Goal: Transaction & Acquisition: Purchase product/service

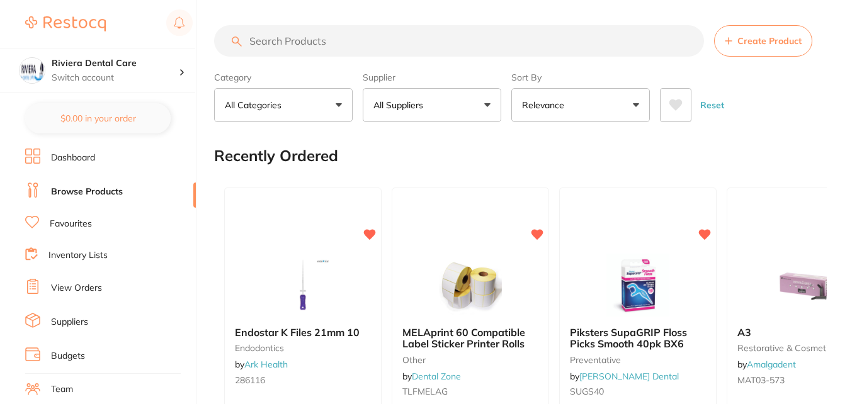
click at [305, 38] on input "search" at bounding box center [459, 40] width 490 height 31
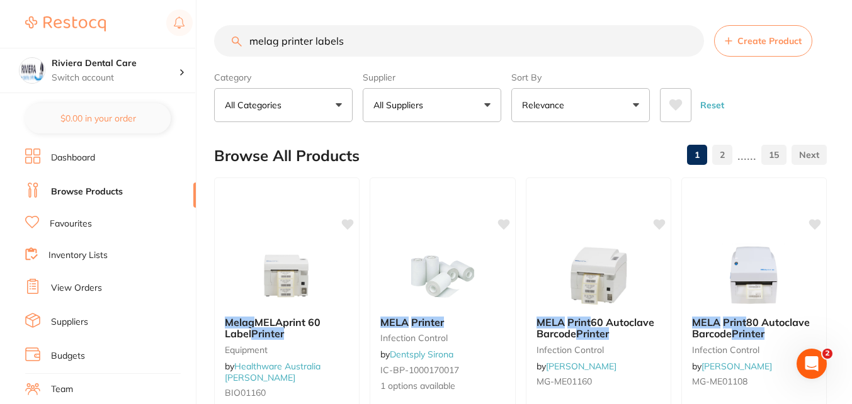
type input "melag printer labels"
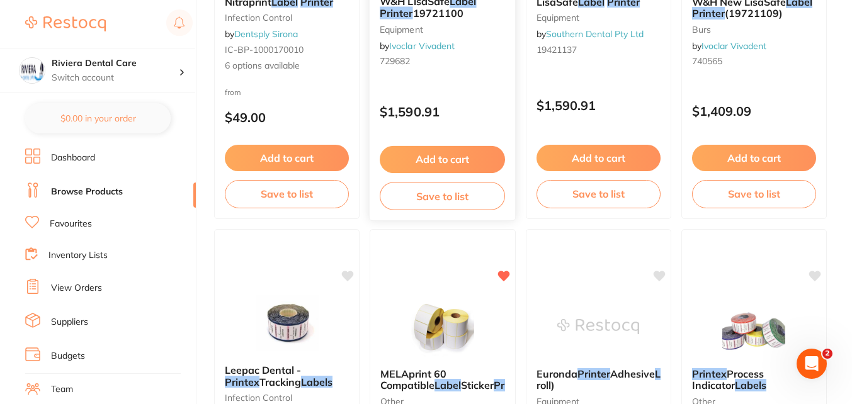
scroll to position [819, 0]
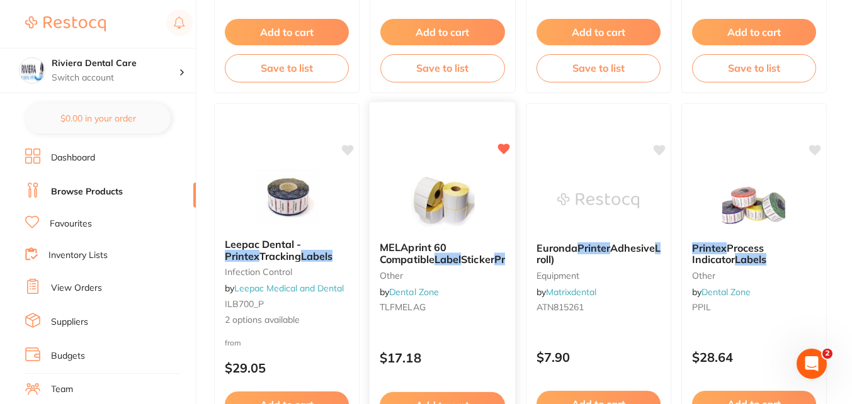
click at [454, 294] on div "MELAprint 60 Compatible Label Sticker Printer Rolls other by Dental Zone TLFMEL…" at bounding box center [443, 280] width 146 height 96
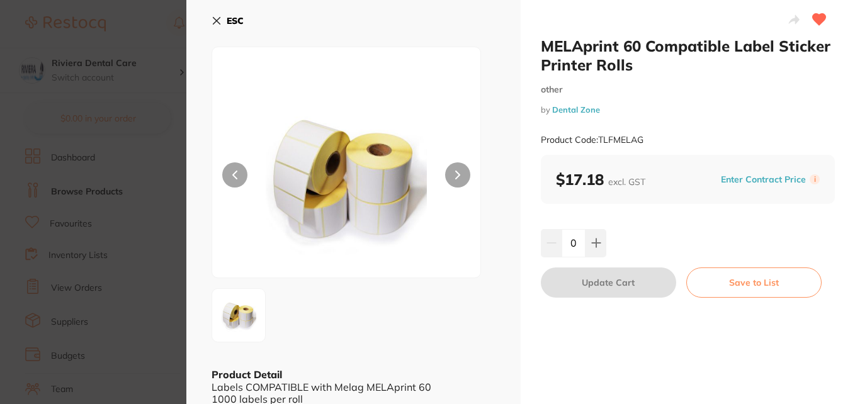
click at [576, 106] on link "Dental Zone" at bounding box center [576, 110] width 48 height 10
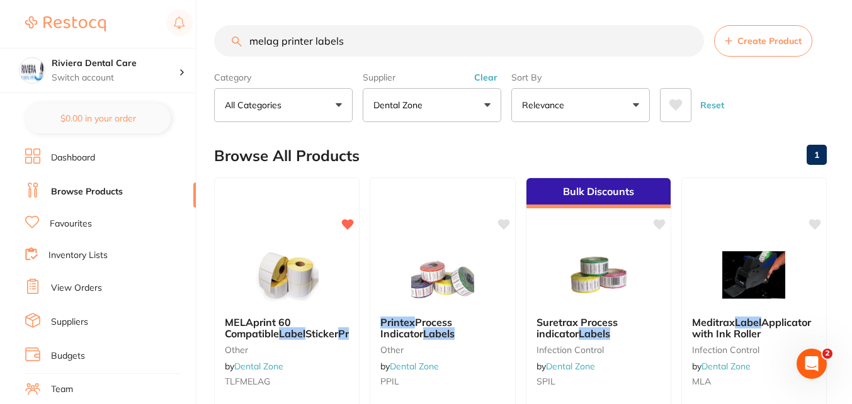
click at [66, 324] on link "Suppliers" at bounding box center [69, 322] width 37 height 13
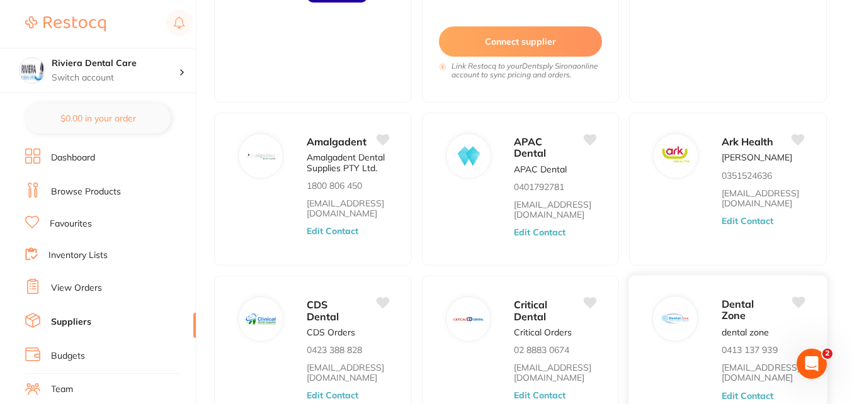
scroll to position [315, 0]
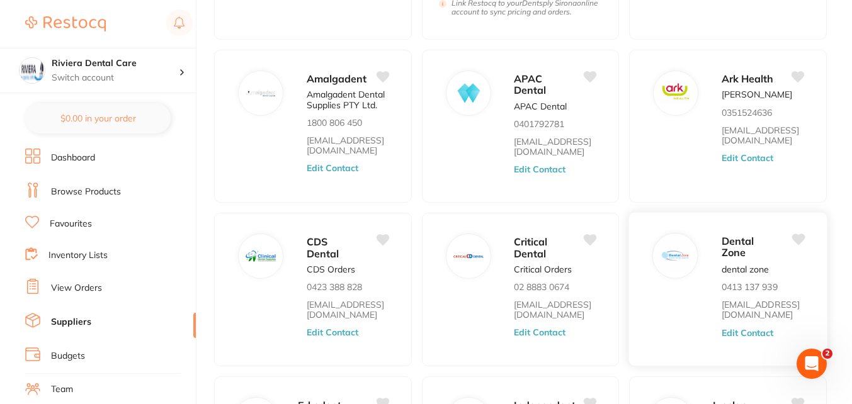
click at [742, 253] on span "Dental Zone" at bounding box center [738, 247] width 33 height 25
click at [742, 333] on button "Edit Contact" at bounding box center [748, 333] width 52 height 10
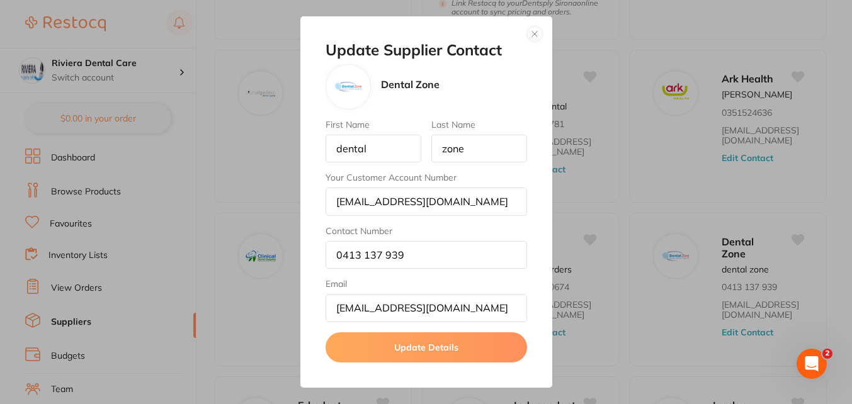
click at [533, 35] on button "button" at bounding box center [534, 33] width 15 height 15
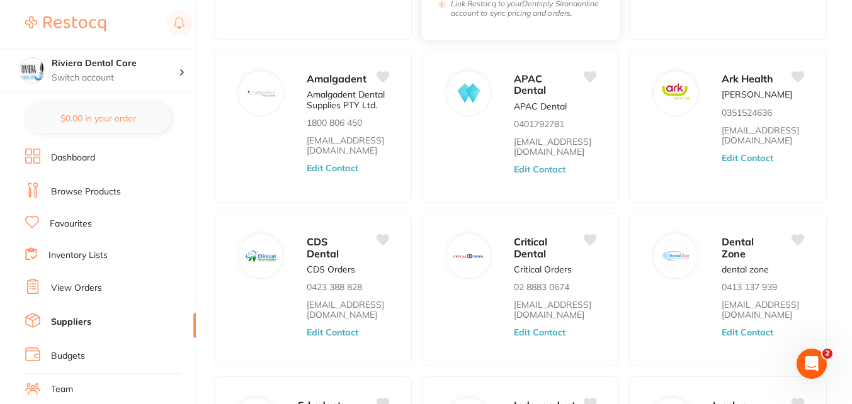
scroll to position [0, 0]
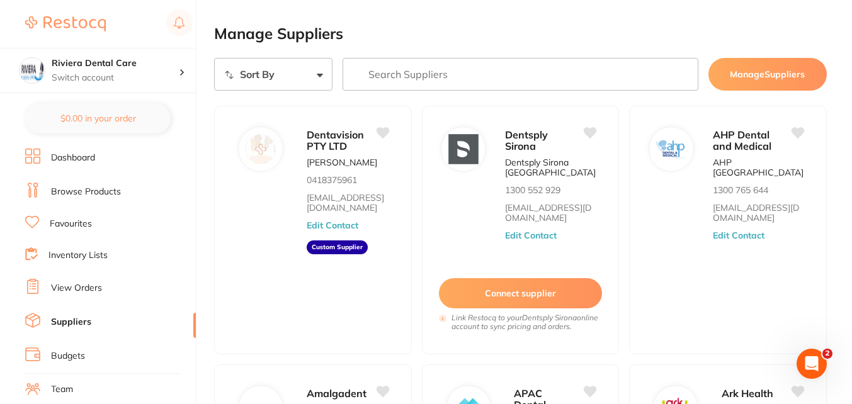
click at [378, 74] on input "search" at bounding box center [521, 74] width 356 height 33
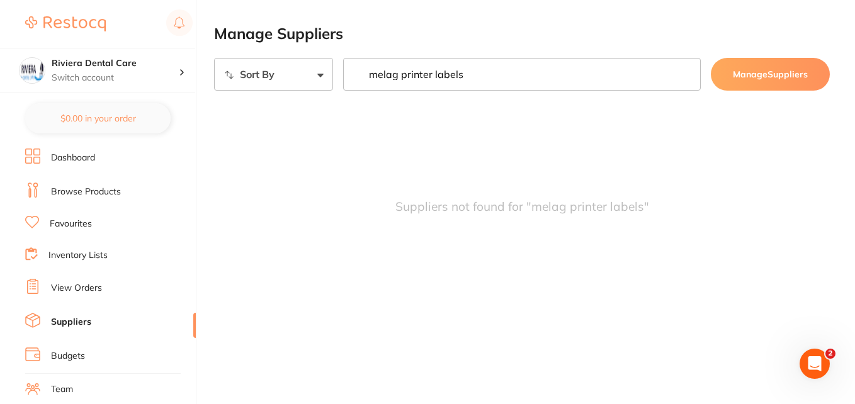
type input "melag printer labels"
click at [68, 317] on link "Suppliers" at bounding box center [71, 322] width 40 height 13
click at [684, 76] on input "melag printer labels" at bounding box center [522, 74] width 358 height 33
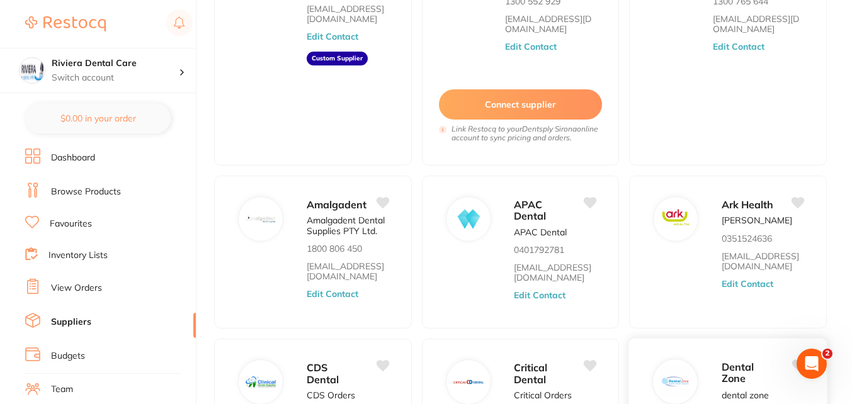
scroll to position [315, 0]
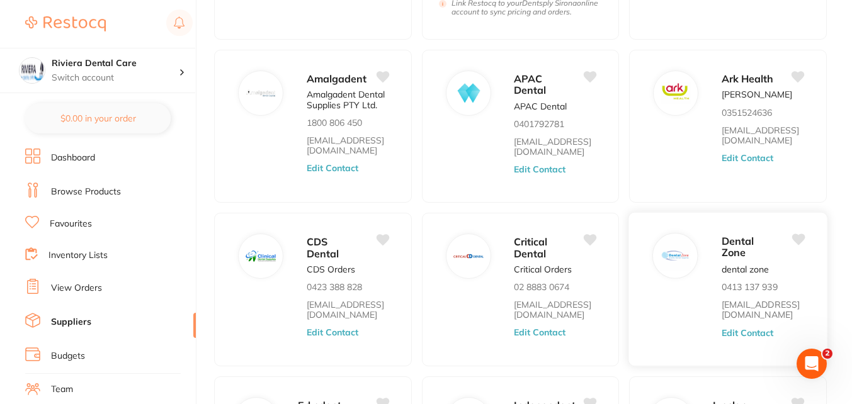
click at [722, 241] on span "Dental Zone" at bounding box center [738, 247] width 33 height 25
click at [728, 241] on span "Dental Zone" at bounding box center [738, 247] width 33 height 25
click at [689, 259] on img at bounding box center [675, 256] width 30 height 30
click at [57, 258] on link "Inventory Lists" at bounding box center [77, 255] width 59 height 13
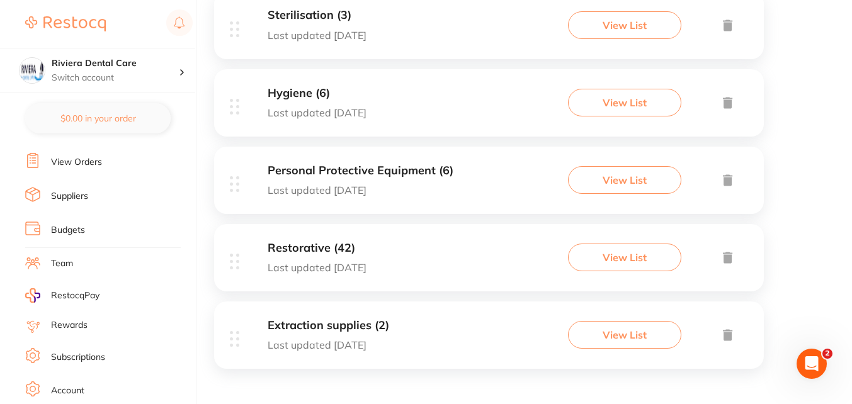
scroll to position [1196, 0]
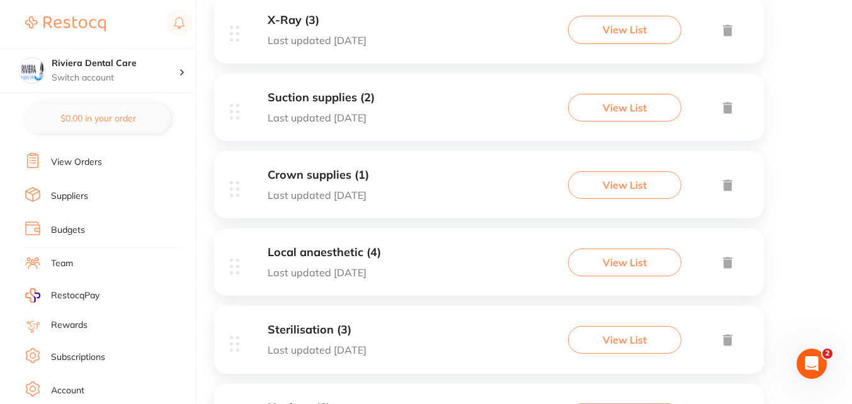
click at [64, 197] on link "Suppliers" at bounding box center [69, 196] width 37 height 13
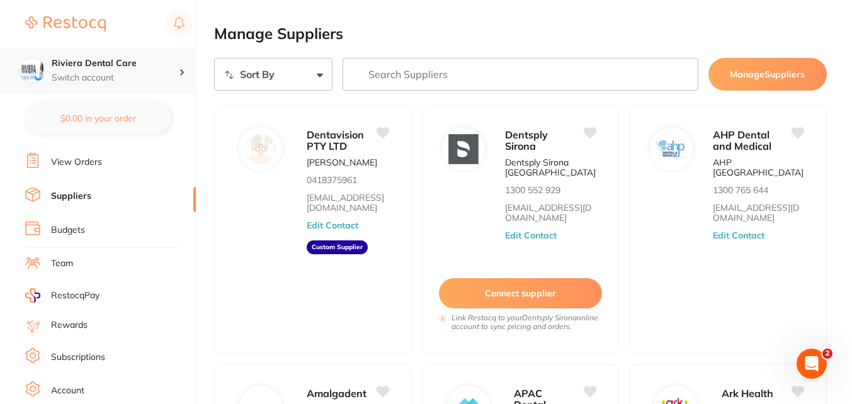
click at [132, 72] on p "Switch account" at bounding box center [115, 78] width 127 height 13
click at [72, 22] on img at bounding box center [65, 23] width 81 height 15
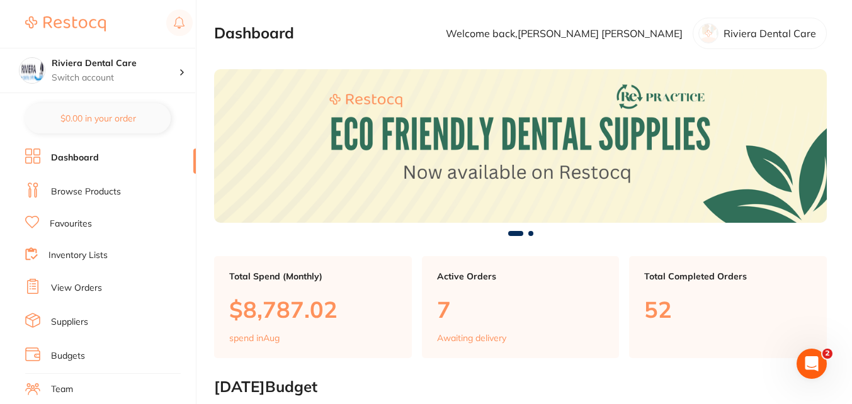
click at [83, 194] on link "Browse Products" at bounding box center [86, 192] width 70 height 13
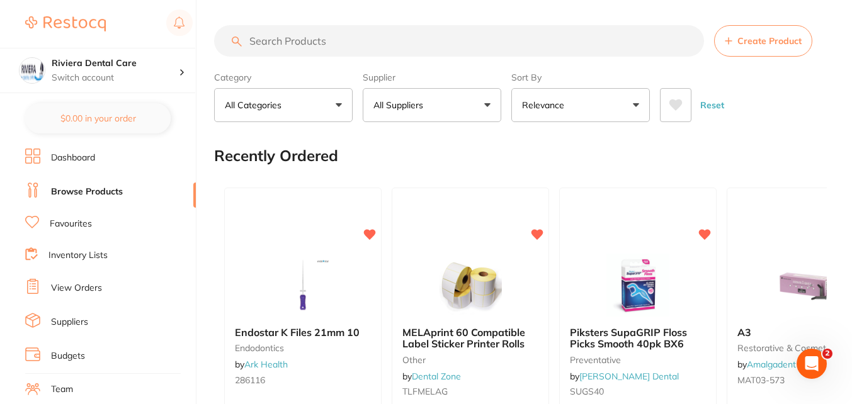
click at [245, 48] on input "search" at bounding box center [459, 40] width 490 height 31
type input "melag printer labels"
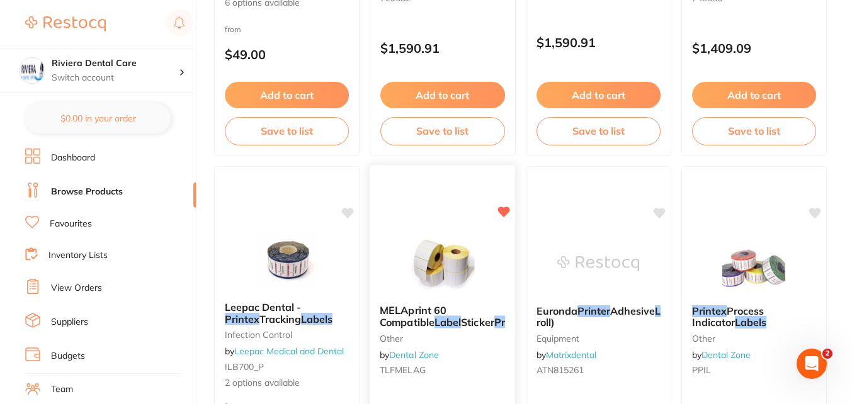
scroll to position [819, 0]
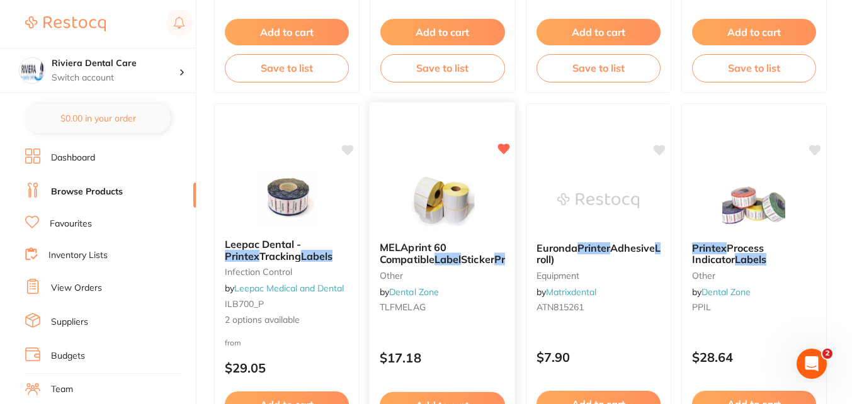
click at [417, 202] on img at bounding box center [442, 200] width 83 height 64
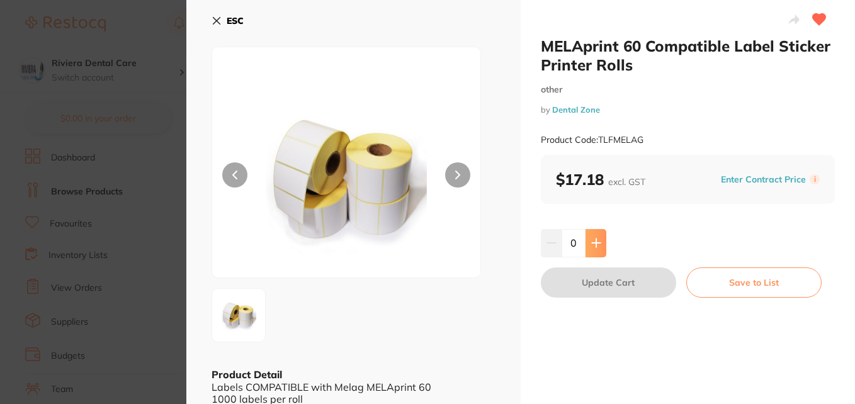
click at [596, 241] on icon at bounding box center [596, 243] width 10 height 10
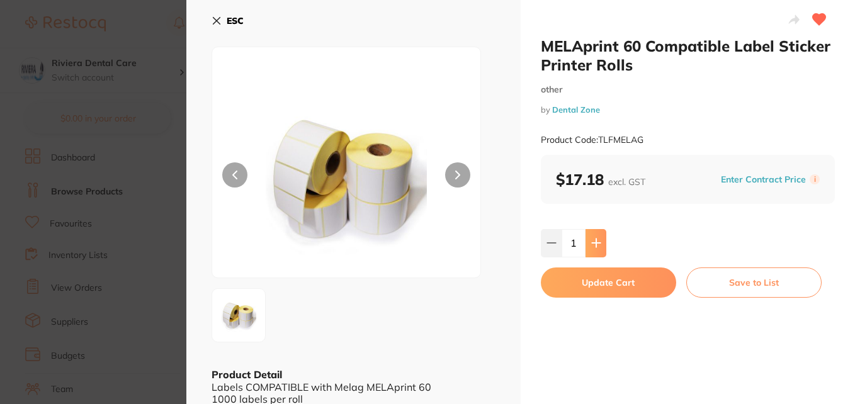
click at [596, 241] on icon at bounding box center [596, 243] width 10 height 10
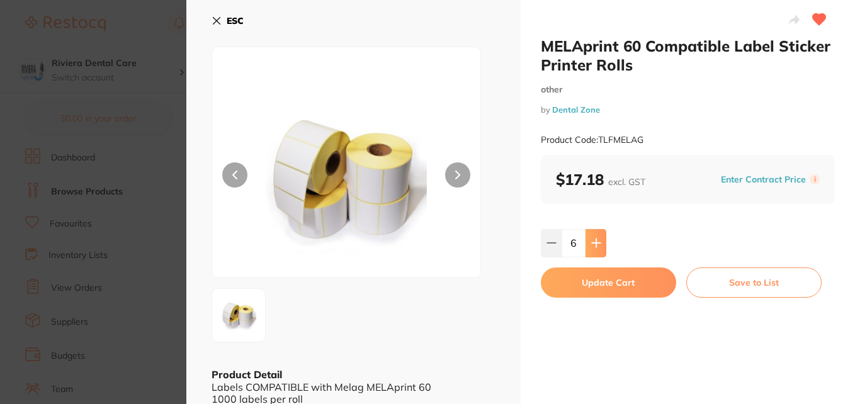
click at [596, 241] on icon at bounding box center [596, 243] width 10 height 10
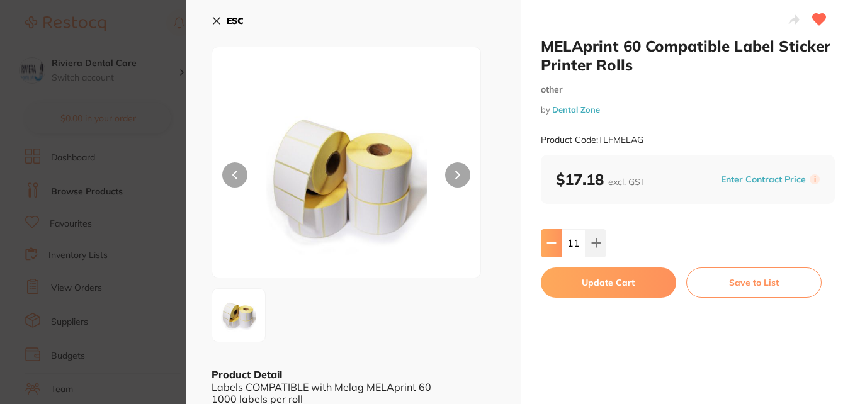
drag, startPoint x: 578, startPoint y: 241, endPoint x: 554, endPoint y: 248, distance: 24.7
click at [554, 248] on div "11" at bounding box center [574, 243] width 66 height 28
type input "20"
click at [606, 285] on button "Update Cart" at bounding box center [608, 283] width 135 height 30
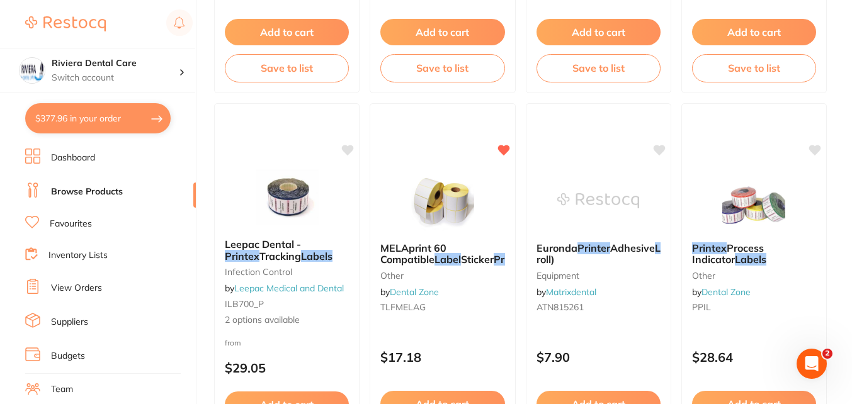
click at [100, 118] on button "$377.96 in your order" at bounding box center [97, 118] width 145 height 30
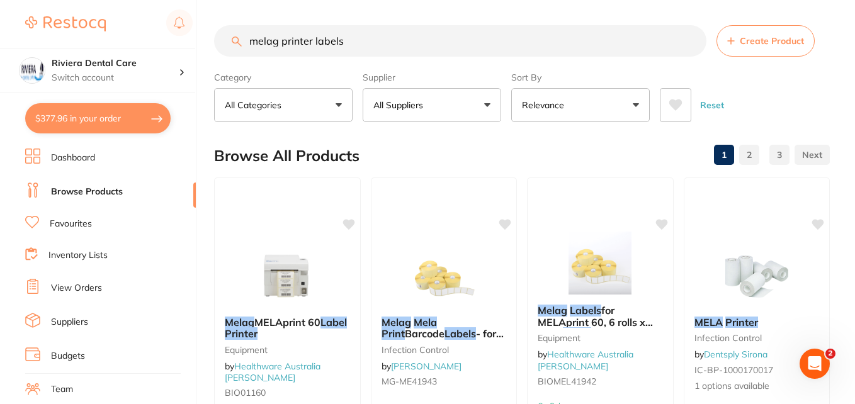
checkbox input "true"
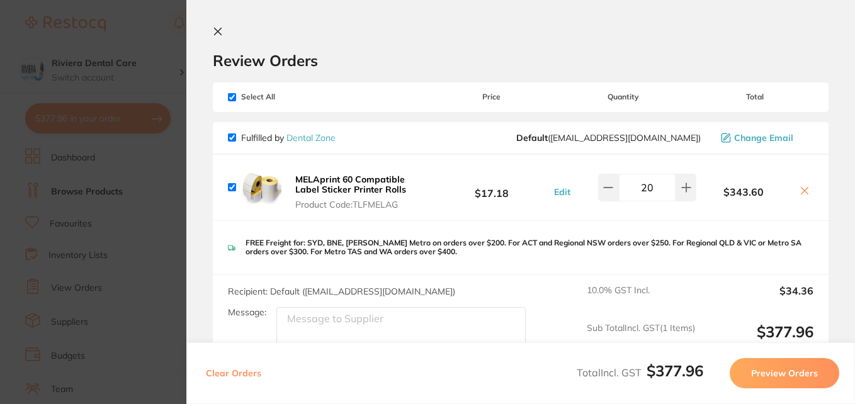
scroll to position [111, 0]
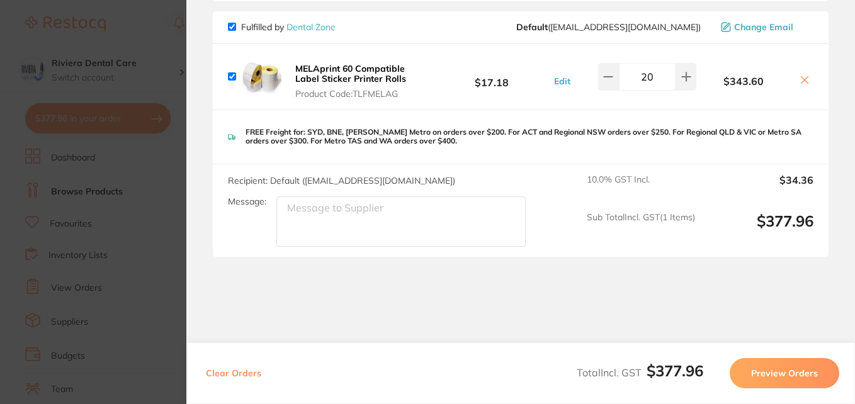
click at [294, 207] on textarea "Message:" at bounding box center [401, 222] width 249 height 50
type textarea "Please ensure delivery to Riviera Dental Care [STREET_ADDRESS]"
click at [801, 373] on button "Preview Orders" at bounding box center [785, 373] width 110 height 30
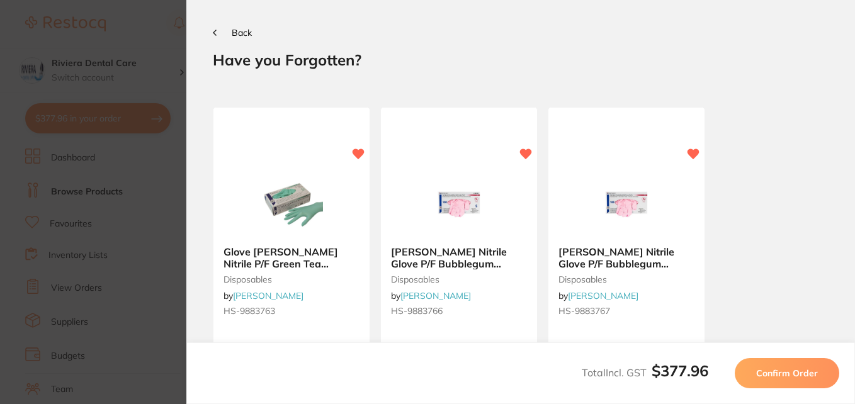
scroll to position [0, 0]
click at [789, 372] on span "Confirm Order" at bounding box center [787, 373] width 62 height 11
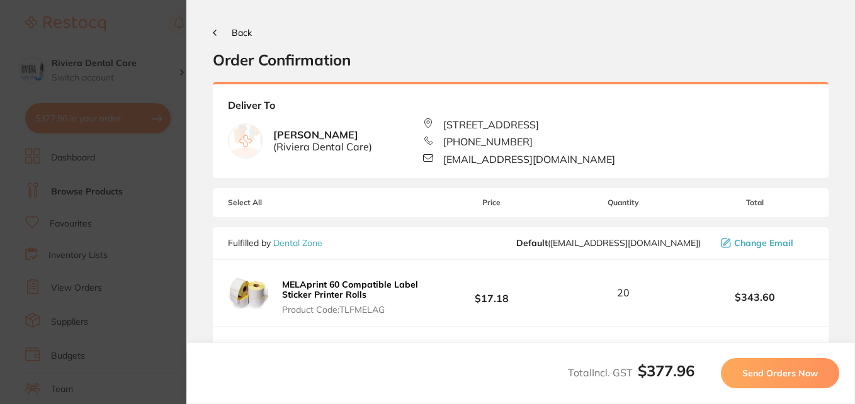
click at [804, 376] on span "Send Orders Now" at bounding box center [781, 373] width 76 height 11
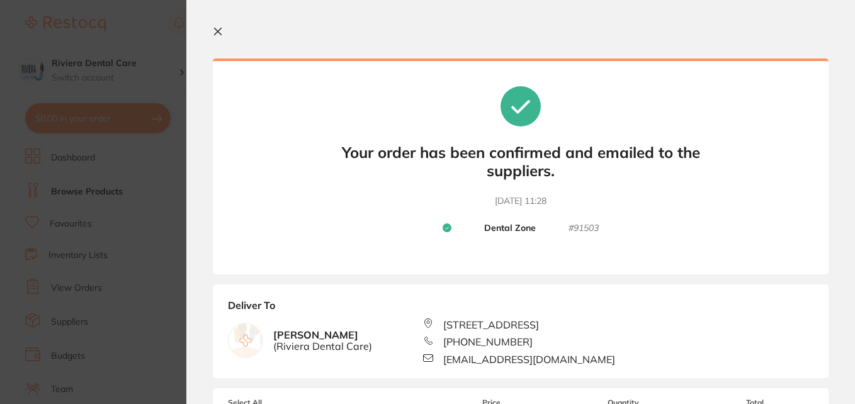
click at [215, 30] on icon at bounding box center [218, 31] width 10 height 10
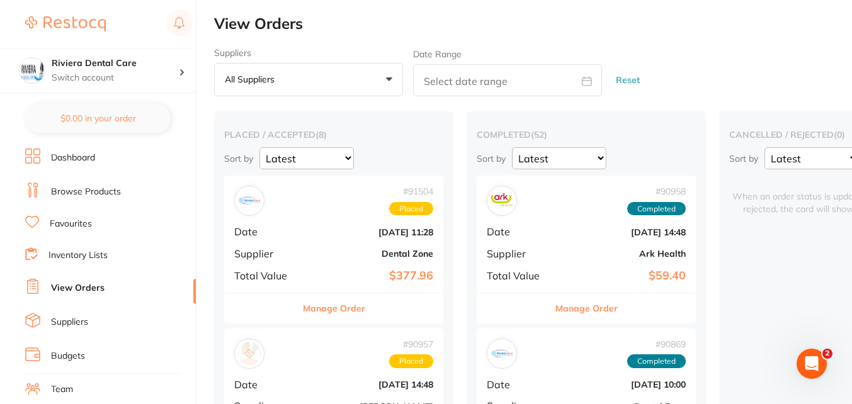
click at [82, 157] on link "Dashboard" at bounding box center [73, 158] width 44 height 13
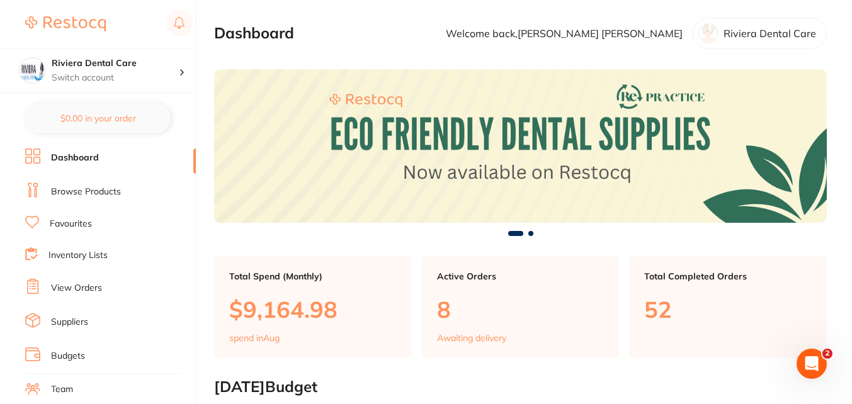
click at [474, 141] on img at bounding box center [520, 145] width 613 height 153
click at [82, 189] on link "Browse Products" at bounding box center [86, 192] width 70 height 13
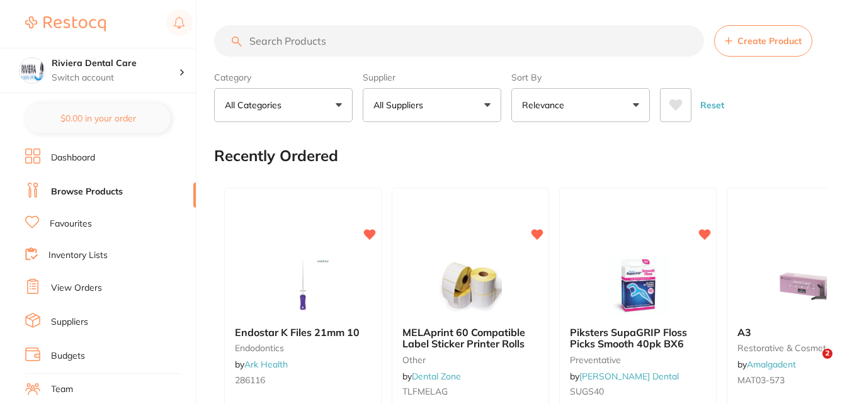
click at [267, 46] on input "search" at bounding box center [459, 40] width 490 height 31
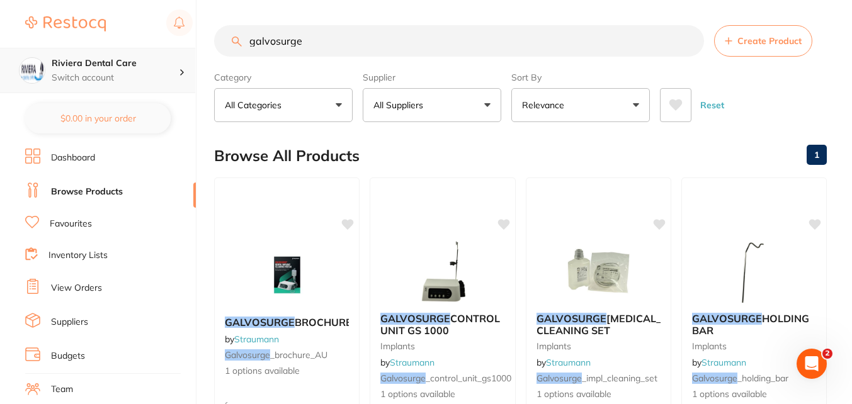
scroll to position [1, 0]
drag, startPoint x: 304, startPoint y: 39, endPoint x: 132, endPoint y: 58, distance: 172.4
click at [132, 60] on div "$0.00 Riviera Dental Care Switch account Riviera Dental Care $0.00 in your orde…" at bounding box center [426, 202] width 852 height 404
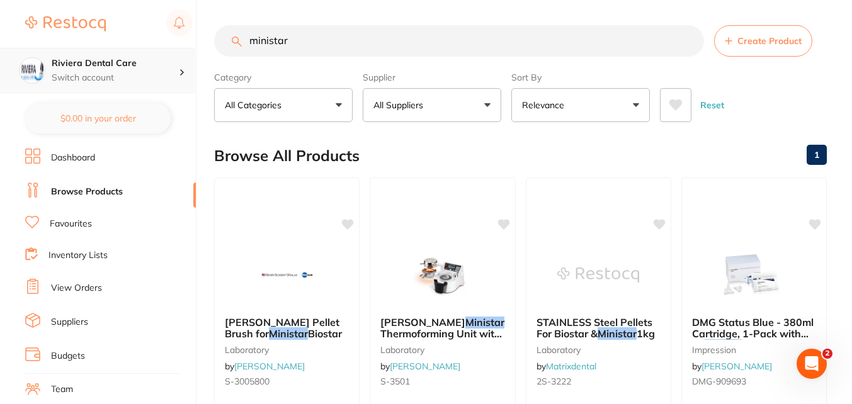
drag, startPoint x: 308, startPoint y: 38, endPoint x: 94, endPoint y: 52, distance: 214.6
click at [94, 52] on div "$0.00 Riviera Dental Care Switch account Riviera Dental Care $0.00 in your orde…" at bounding box center [426, 202] width 852 height 404
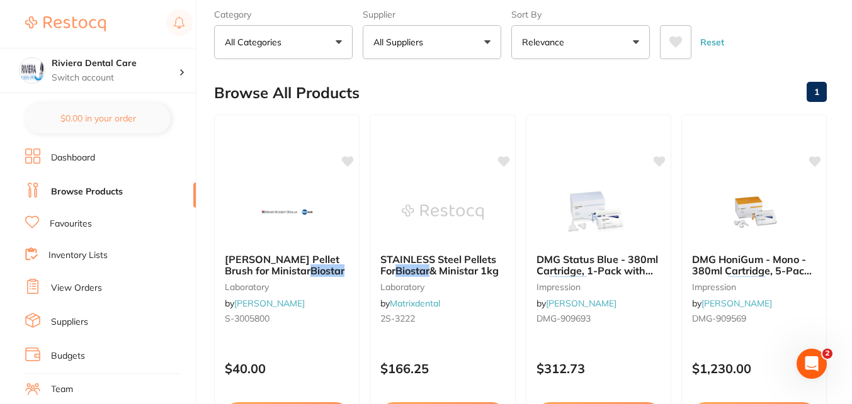
scroll to position [0, 0]
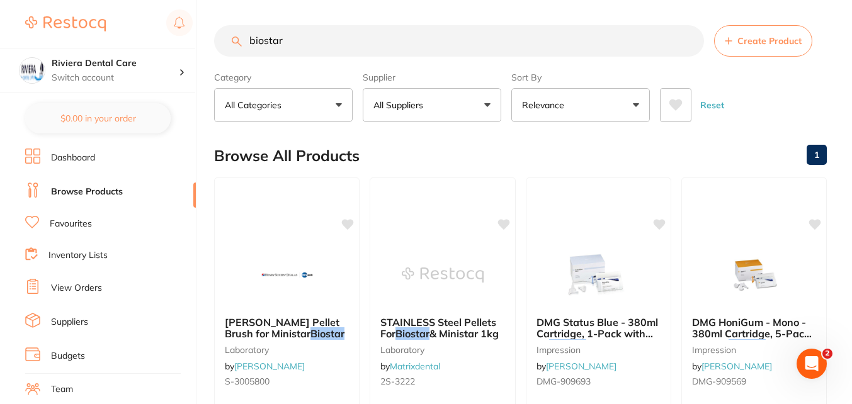
click at [290, 105] on span at bounding box center [289, 105] width 5 height 5
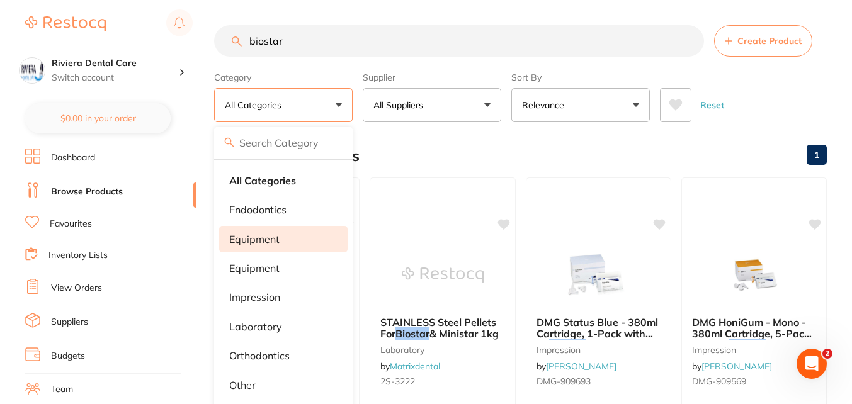
click at [259, 237] on p "equipment" at bounding box center [254, 239] width 50 height 11
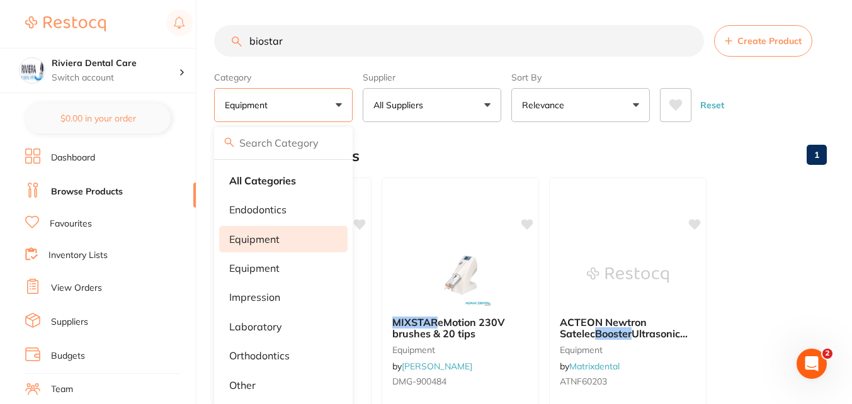
click at [408, 145] on div "Browse All Products 1" at bounding box center [520, 156] width 613 height 42
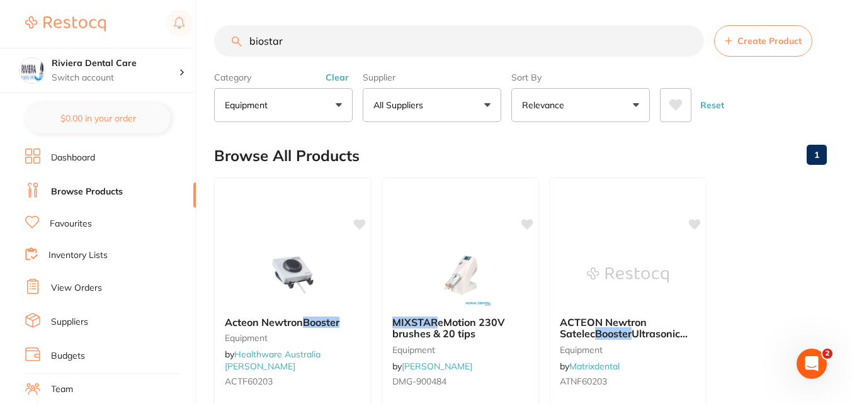
click at [265, 108] on p "equipment" at bounding box center [249, 105] width 48 height 13
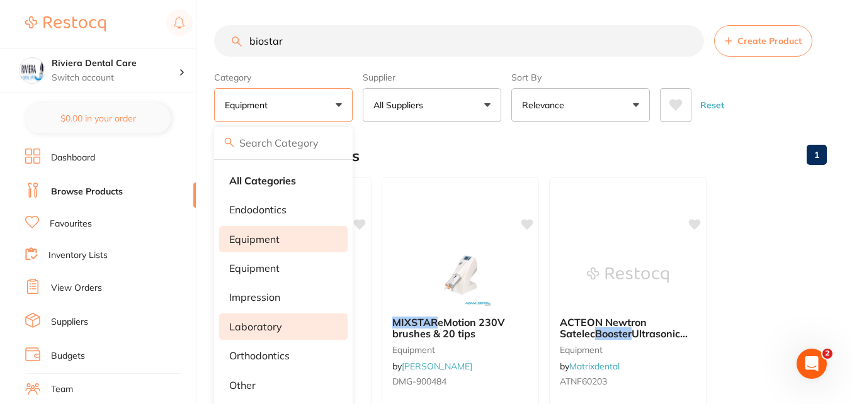
click at [259, 329] on p "laboratory" at bounding box center [255, 326] width 53 height 11
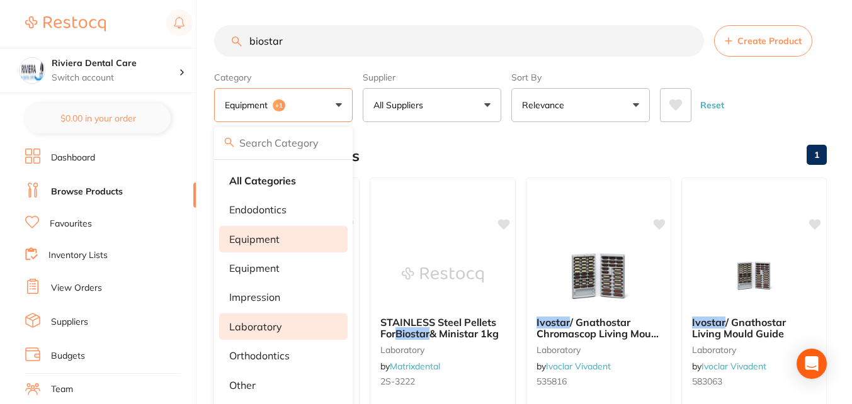
click at [413, 141] on div "Browse All Products 1" at bounding box center [520, 156] width 613 height 42
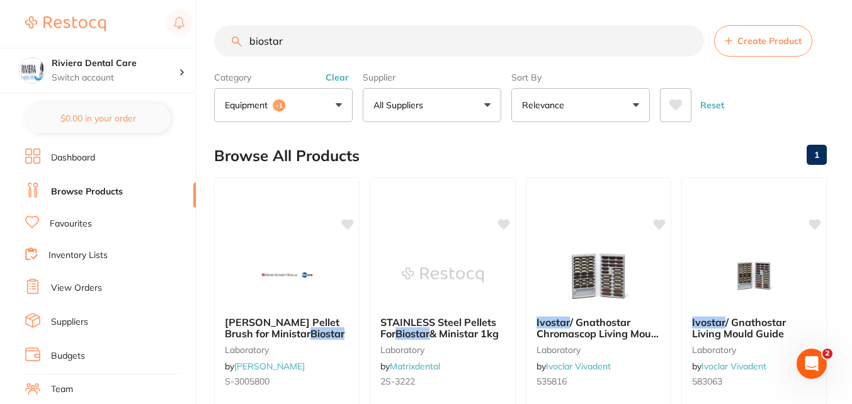
drag, startPoint x: 286, startPoint y: 38, endPoint x: 195, endPoint y: 28, distance: 91.3
click at [195, 28] on div "$0.00 Riviera Dental Care Switch account Riviera Dental Care $0.00 in your orde…" at bounding box center [426, 202] width 852 height 404
type input "ministar"
